Goal: Task Accomplishment & Management: Manage account settings

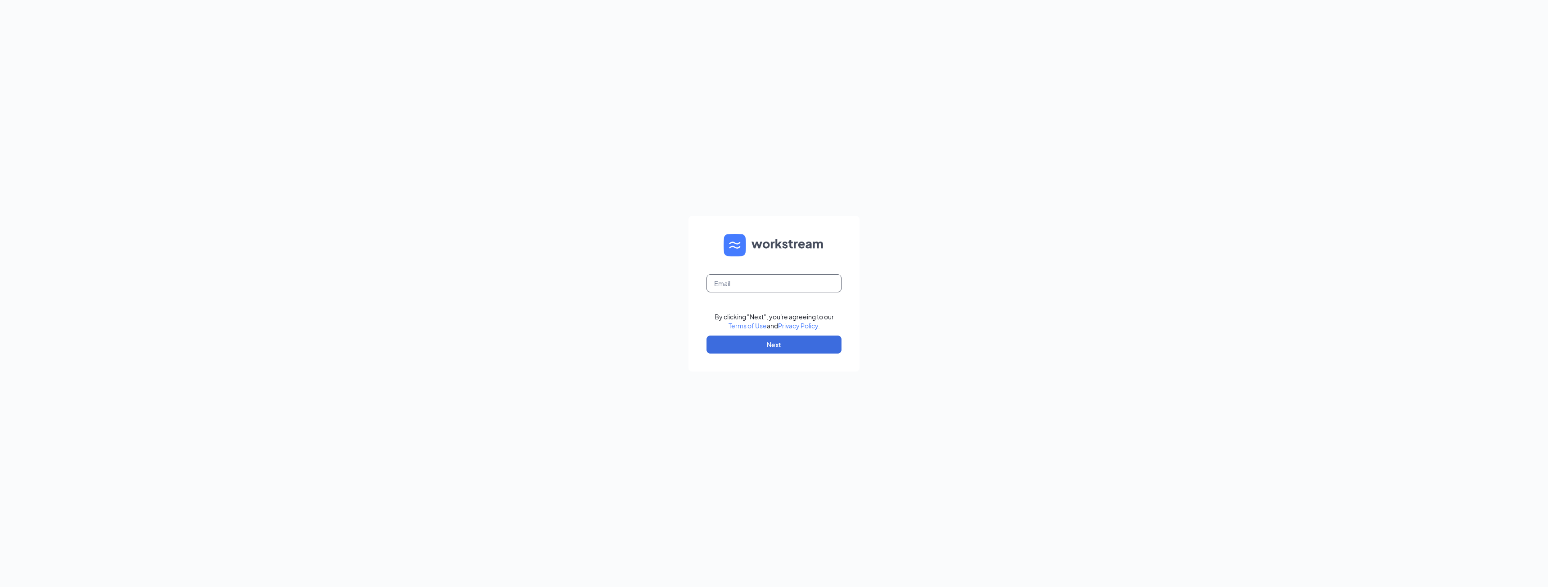
click at [770, 280] on input "text" at bounding box center [773, 283] width 135 height 18
click at [762, 276] on input "text" at bounding box center [773, 283] width 135 height 18
click at [760, 283] on input "text" at bounding box center [773, 283] width 135 height 18
click at [791, 292] on div "Email field is required" at bounding box center [773, 288] width 135 height 29
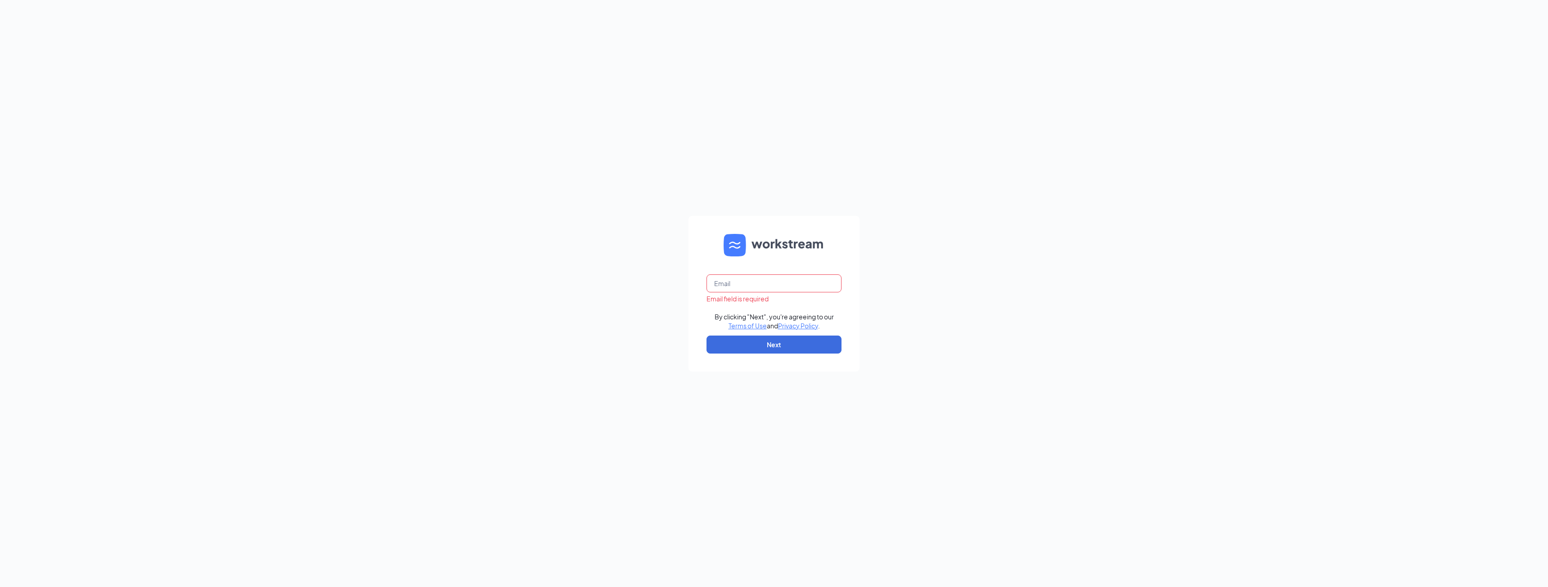
click at [790, 280] on input "text" at bounding box center [773, 283] width 135 height 18
click at [878, 360] on div "Email field is required By clicking "Next", you're agreeing to our Terms of Use…" at bounding box center [774, 293] width 1548 height 587
click at [724, 283] on input "text" at bounding box center [773, 283] width 135 height 18
type input "[EMAIL_ADDRESS][DOMAIN_NAME]"
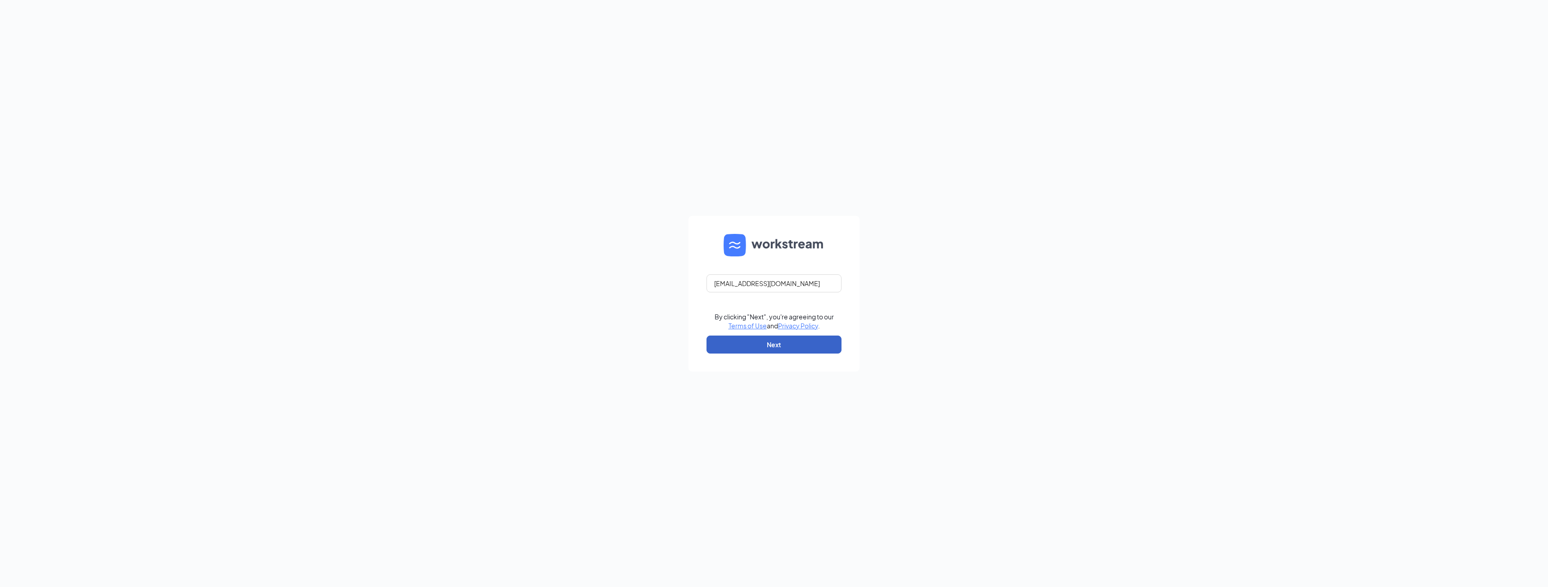
click at [729, 344] on button "Next" at bounding box center [773, 345] width 135 height 18
click at [758, 338] on button "Sign In" at bounding box center [773, 341] width 135 height 18
